Goal: Task Accomplishment & Management: Use online tool/utility

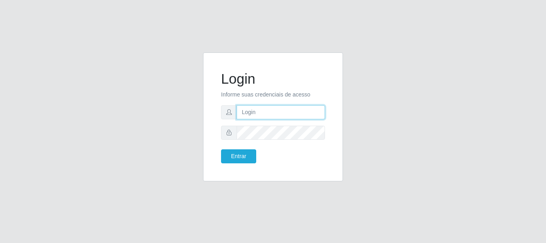
click at [269, 116] on input "text" at bounding box center [281, 112] width 88 height 14
type input "[EMAIL_ADDRESS][DOMAIN_NAME]"
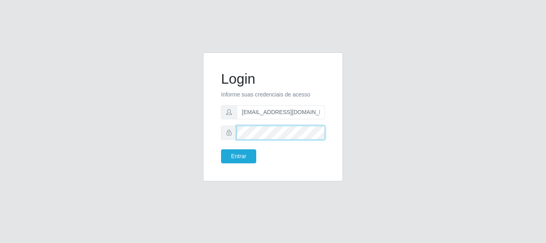
click at [221, 149] on button "Entrar" at bounding box center [238, 156] width 35 height 14
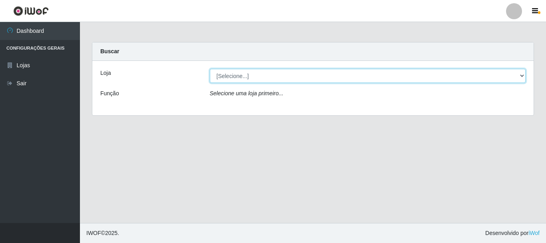
click at [518, 74] on select "[Selecione...] Queiroz Atacadão - [GEOGRAPHIC_DATA]" at bounding box center [368, 76] width 316 height 14
select select "464"
click at [210, 69] on select "[Selecione...] Queiroz Atacadão - [GEOGRAPHIC_DATA]" at bounding box center [368, 76] width 316 height 14
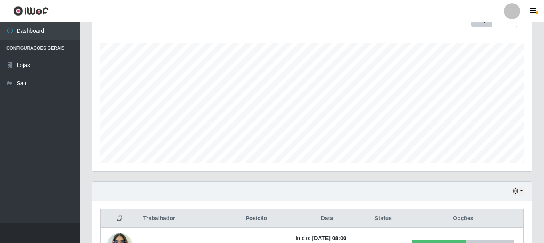
scroll to position [122, 0]
click at [518, 190] on icon "button" at bounding box center [516, 192] width 6 height 6
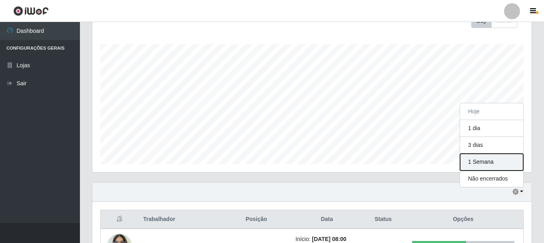
click at [488, 163] on button "1 Semana" at bounding box center [491, 162] width 63 height 17
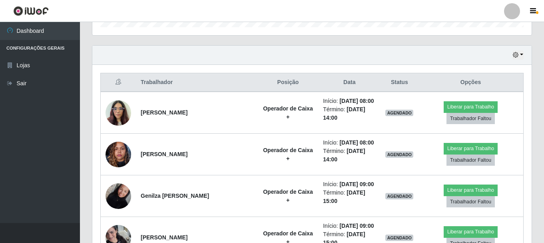
scroll to position [226, 0]
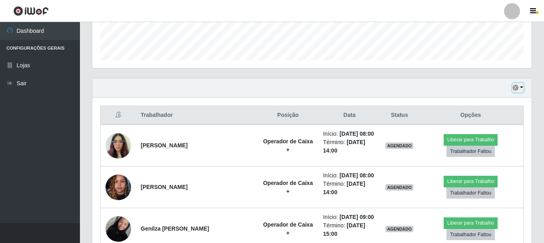
click at [516, 87] on icon "button" at bounding box center [516, 88] width 6 height 6
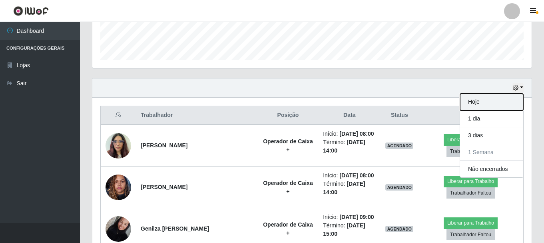
click at [494, 108] on button "Hoje" at bounding box center [491, 102] width 63 height 17
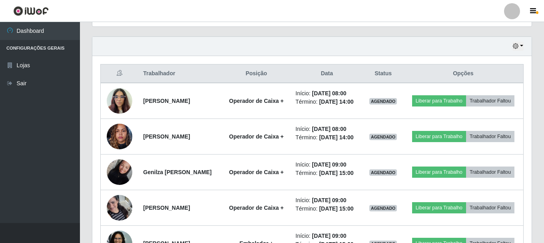
scroll to position [346, 0]
